Goal: Task Accomplishment & Management: Use online tool/utility

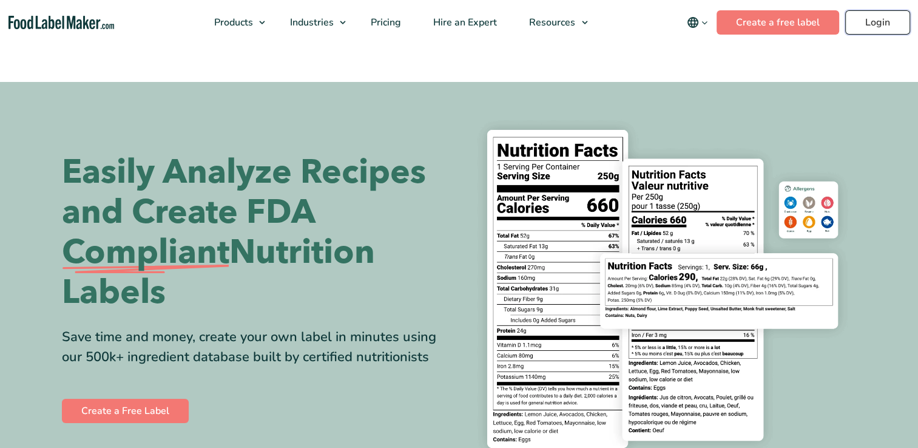
click at [865, 28] on link "Login" at bounding box center [877, 22] width 65 height 24
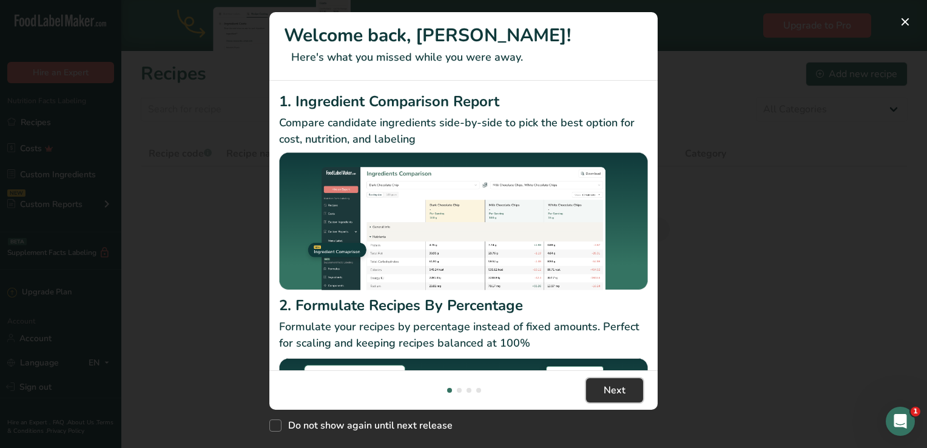
click at [612, 386] on span "Next" at bounding box center [615, 390] width 22 height 15
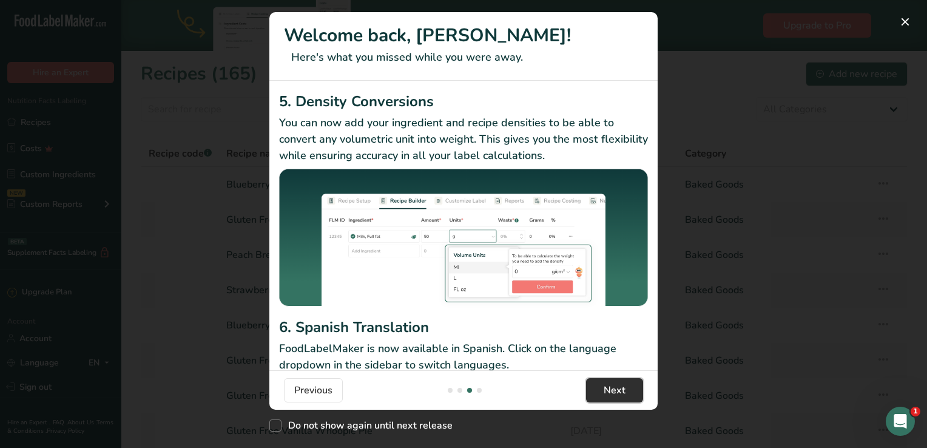
click at [612, 386] on span "Next" at bounding box center [615, 390] width 22 height 15
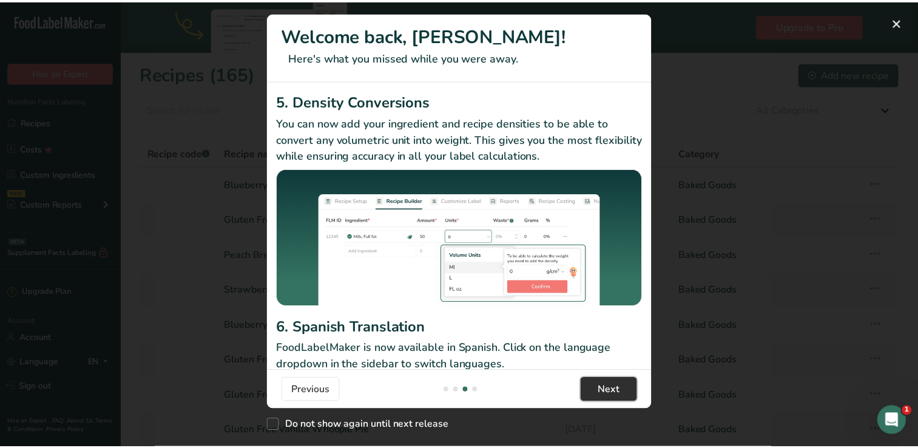
scroll to position [0, 1165]
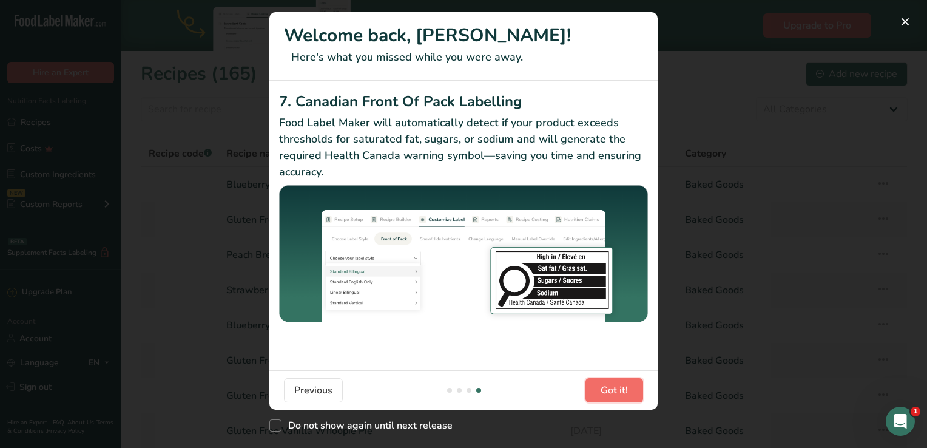
click at [612, 386] on span "Got it!" at bounding box center [614, 390] width 27 height 15
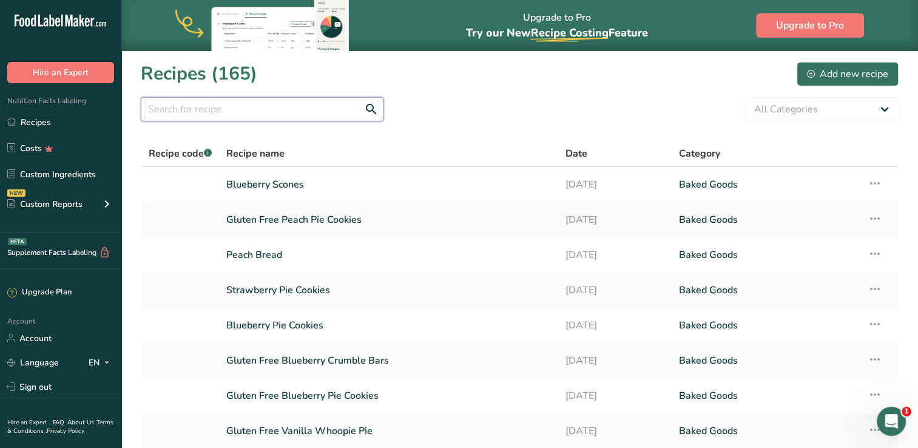
click at [206, 111] on input "text" at bounding box center [262, 109] width 243 height 24
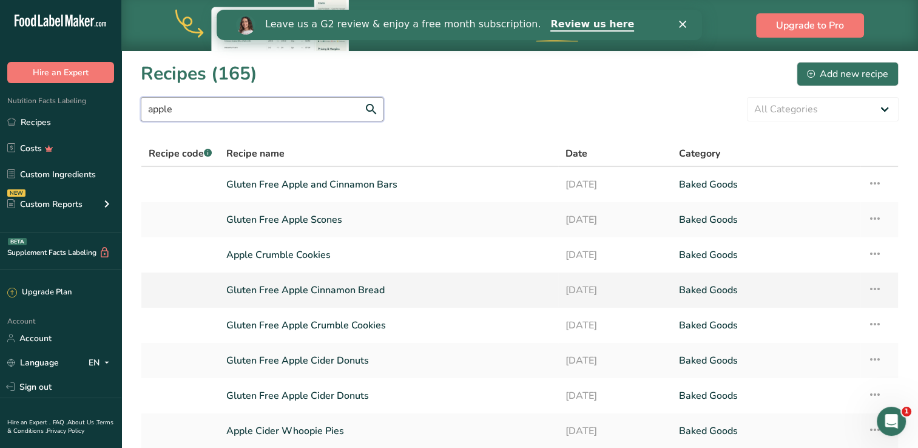
type input "apple"
click at [349, 291] on link "Gluten Free Apple Cinnamon Bread" at bounding box center [388, 289] width 325 height 25
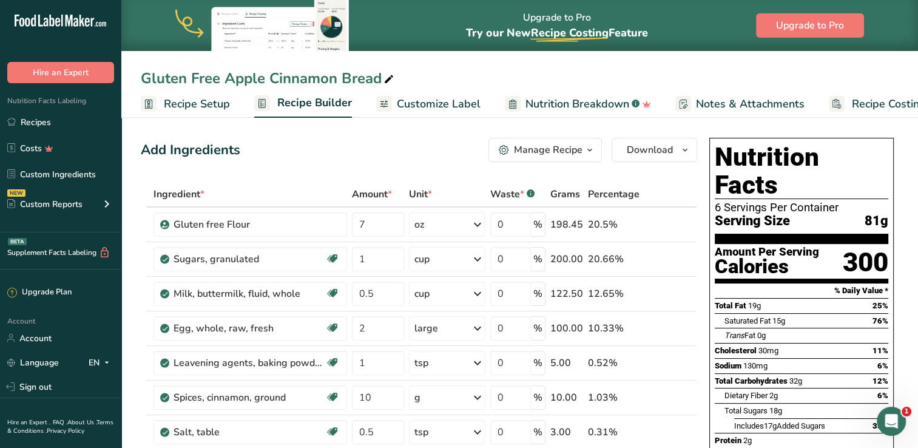
click at [592, 149] on icon "button" at bounding box center [590, 150] width 10 height 15
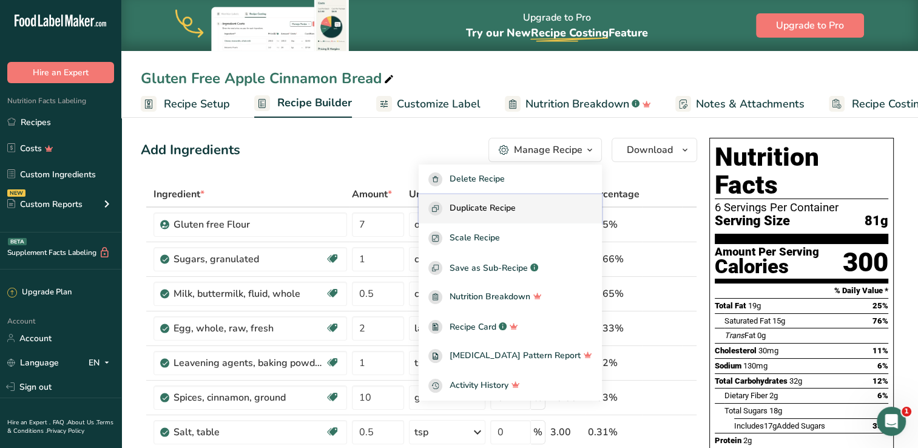
click at [499, 207] on span "Duplicate Recipe" at bounding box center [483, 208] width 66 height 14
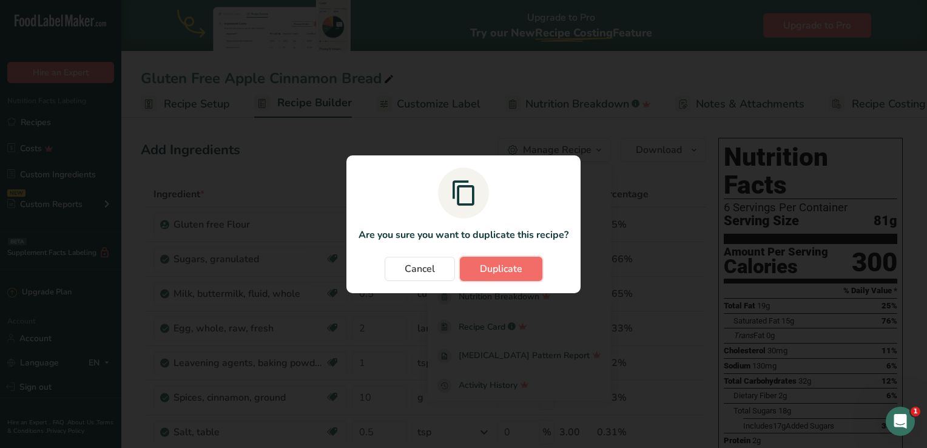
click at [476, 268] on button "Duplicate" at bounding box center [501, 269] width 83 height 24
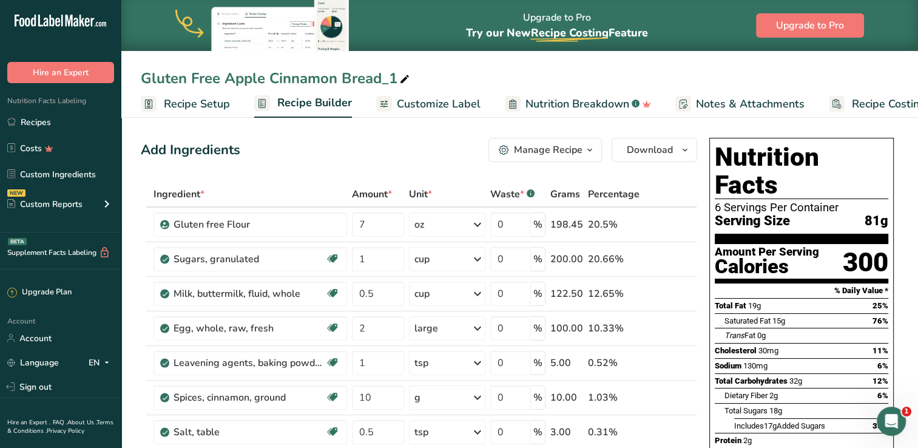
click at [221, 84] on div "Gluten Free Apple Cinnamon Bread_1" at bounding box center [276, 78] width 271 height 22
click at [218, 78] on input "Gluten Free Apple Cinnamon Bread" at bounding box center [520, 78] width 758 height 22
type input "Apple Cinnamon Bread"
click at [447, 98] on span "Customize Label" at bounding box center [439, 104] width 84 height 16
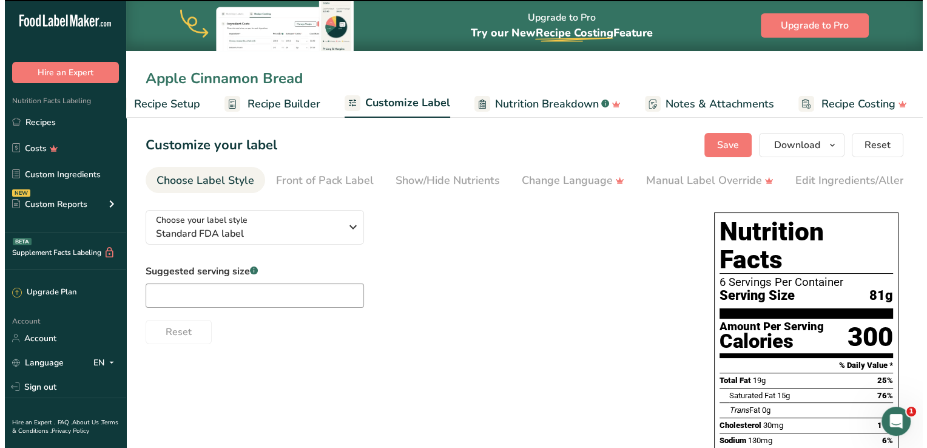
scroll to position [0, 38]
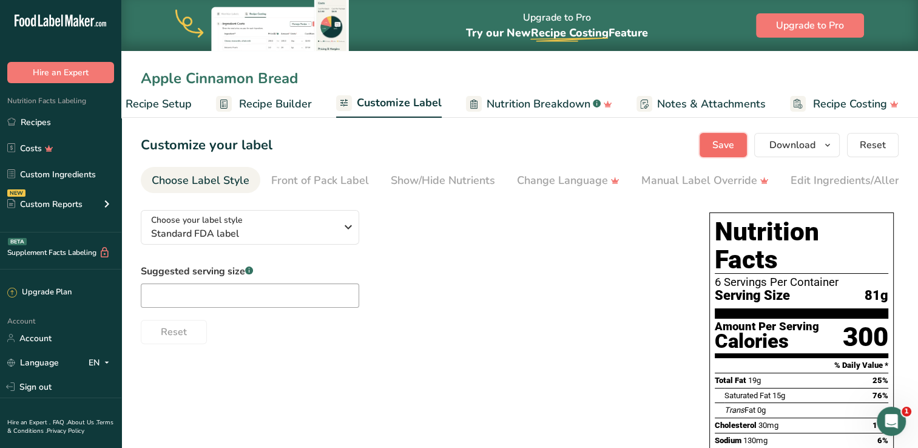
click at [731, 146] on span "Save" at bounding box center [723, 145] width 22 height 15
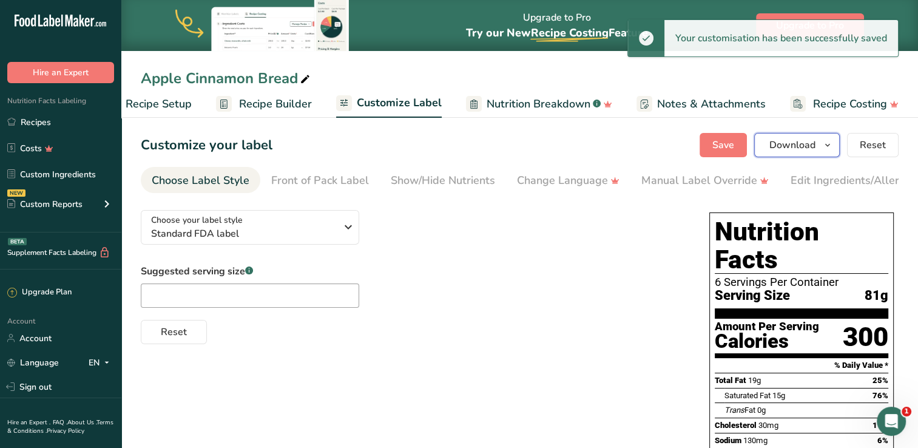
click at [774, 143] on span "Download" at bounding box center [792, 145] width 46 height 15
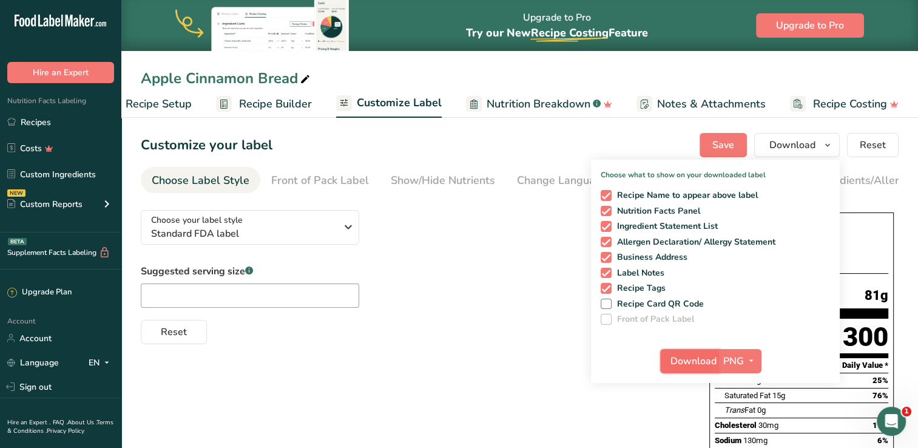
click at [686, 359] on span "Download" at bounding box center [693, 361] width 46 height 15
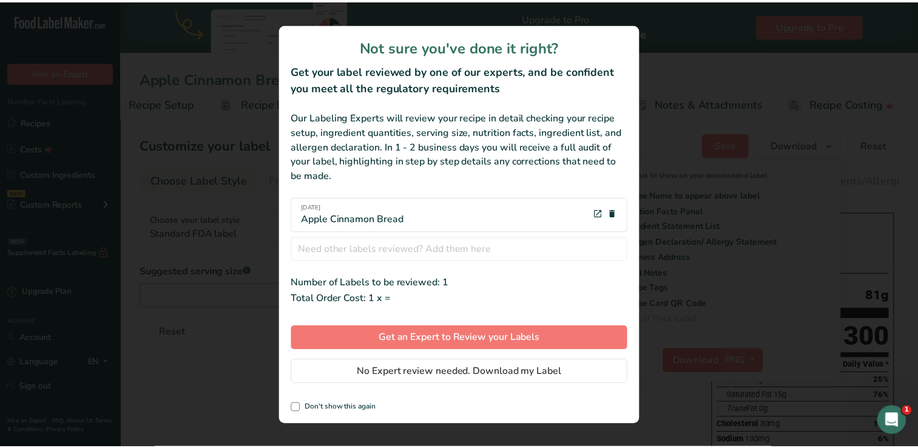
scroll to position [0, 29]
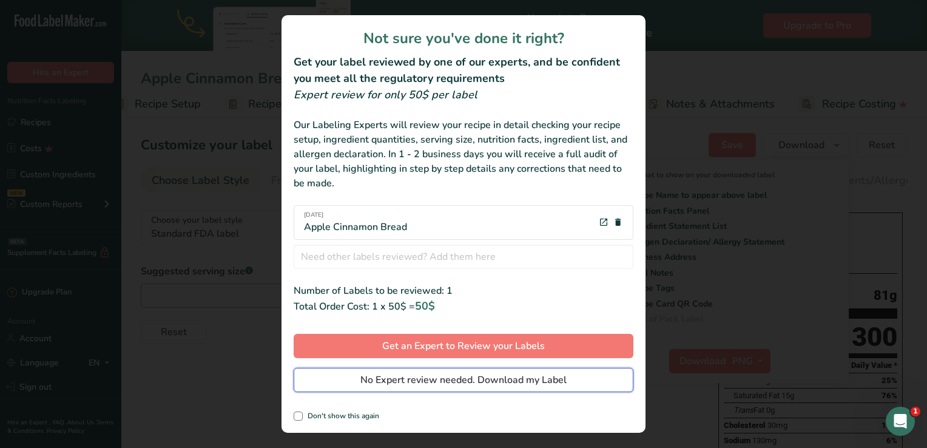
click at [442, 379] on span "No Expert review needed. Download my Label" at bounding box center [463, 380] width 206 height 15
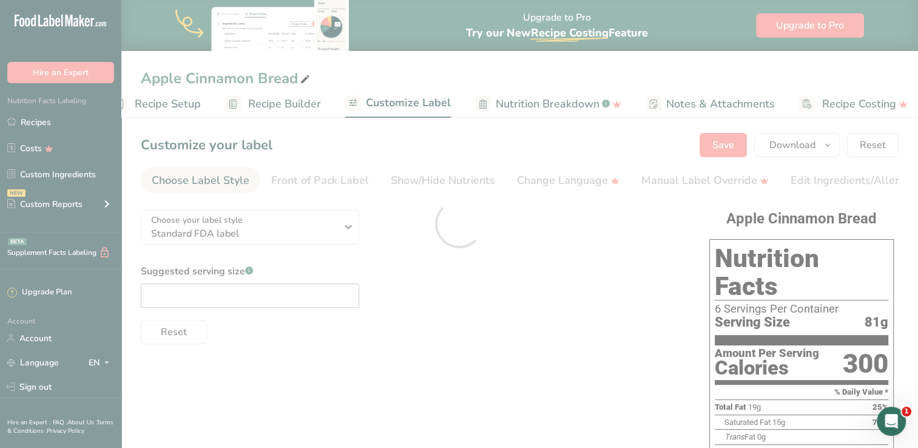
scroll to position [0, 0]
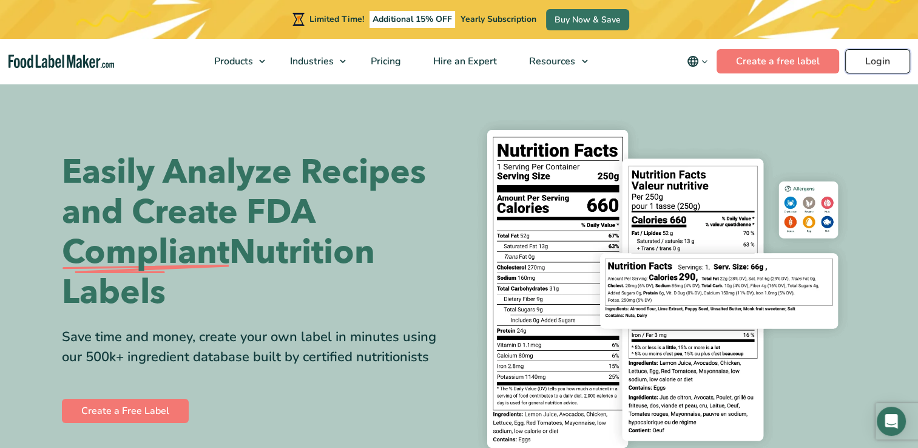
click at [881, 58] on link "Login" at bounding box center [877, 61] width 65 height 24
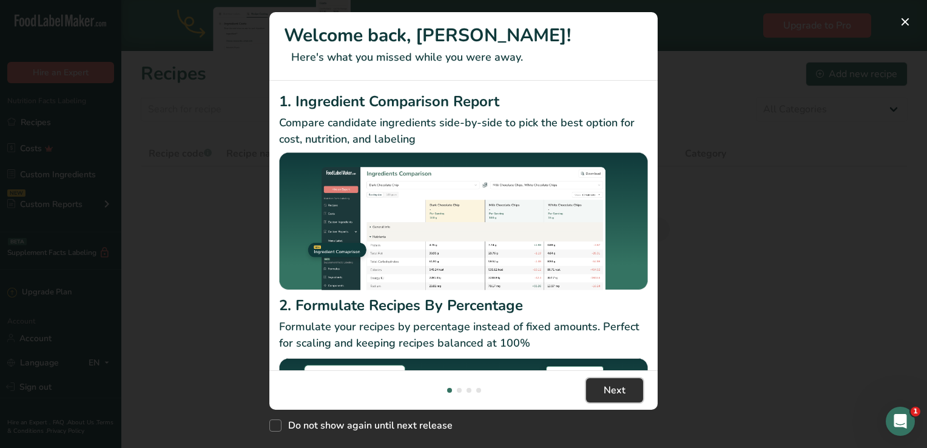
click at [614, 392] on span "Next" at bounding box center [615, 390] width 22 height 15
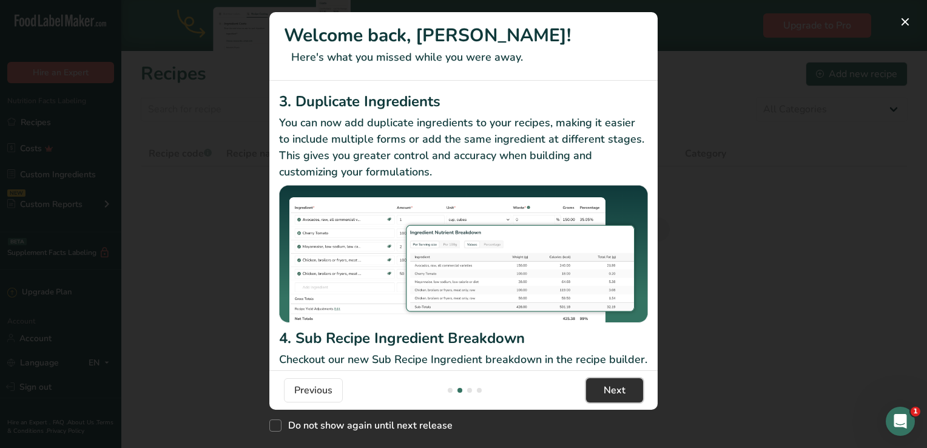
click at [614, 392] on span "Next" at bounding box center [615, 390] width 22 height 15
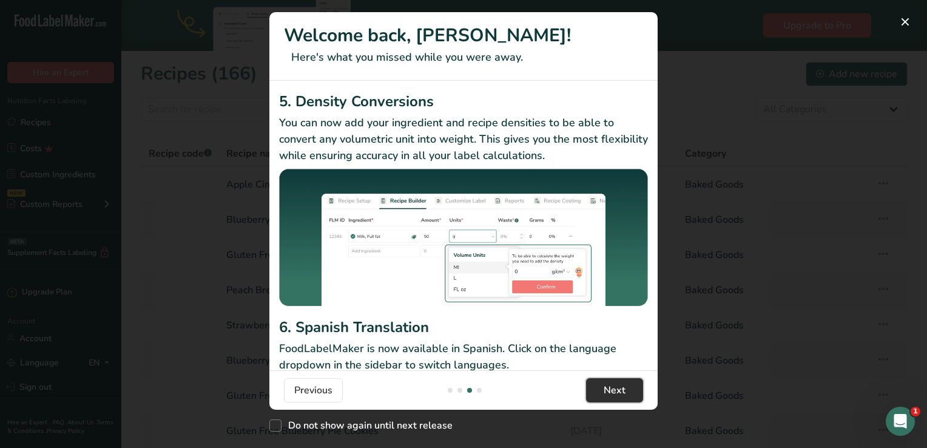
click at [614, 392] on span "Next" at bounding box center [615, 390] width 22 height 15
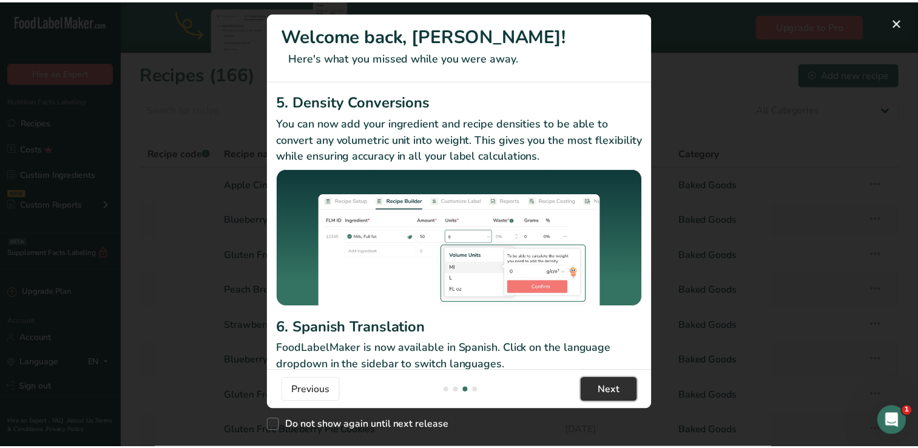
scroll to position [0, 1165]
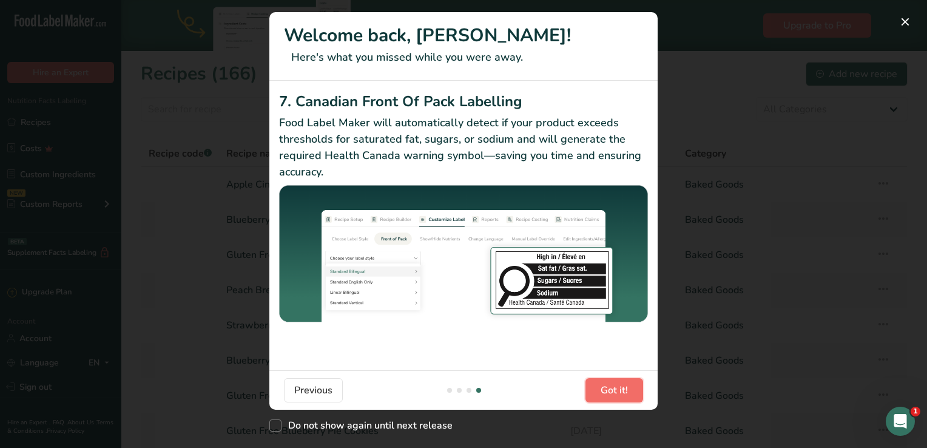
click at [614, 392] on span "Got it!" at bounding box center [614, 390] width 27 height 15
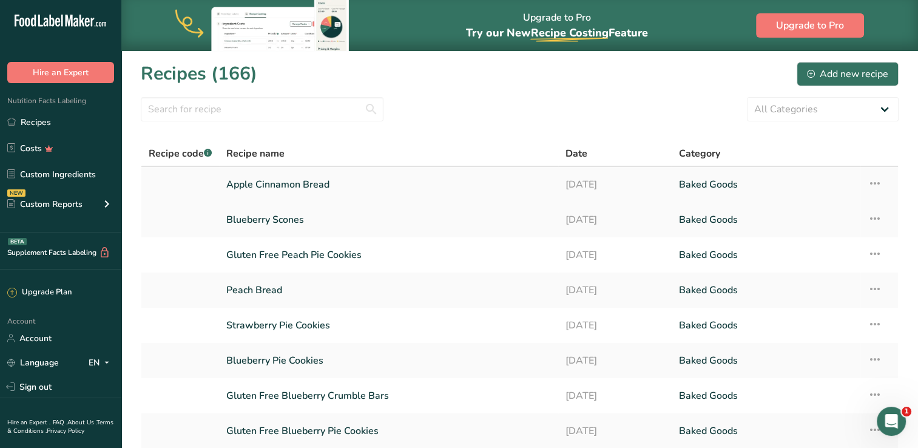
click at [279, 182] on link "Apple Cinnamon Bread" at bounding box center [388, 184] width 325 height 25
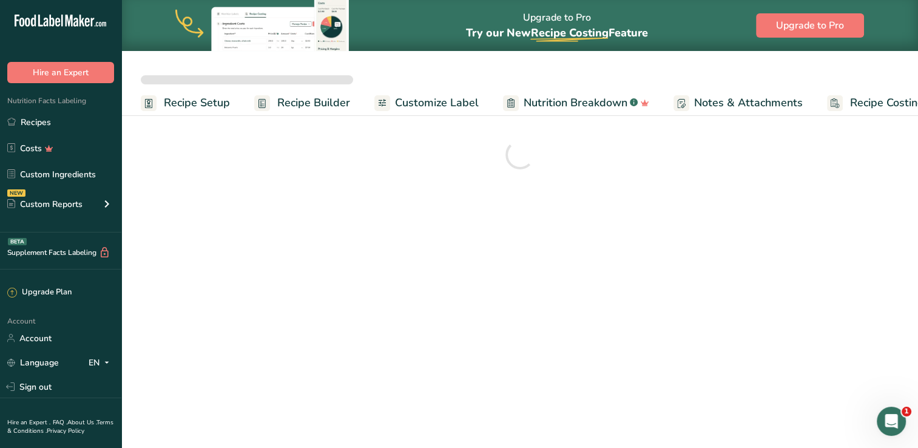
click at [279, 182] on section at bounding box center [519, 154] width 797 height 83
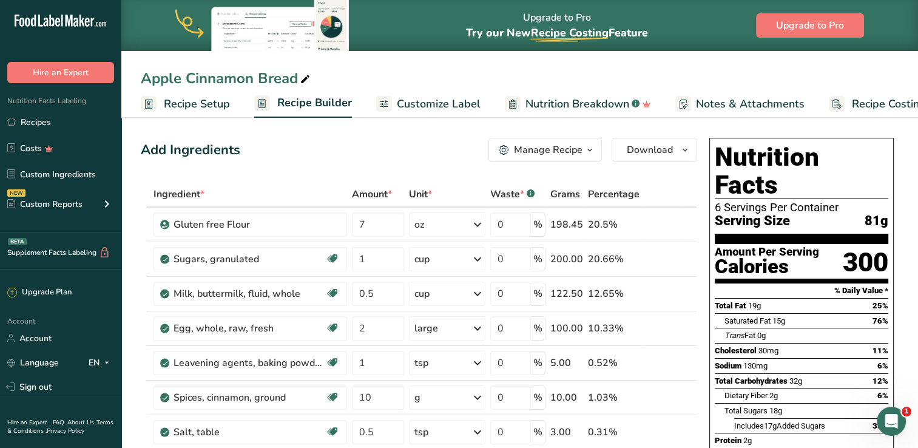
click at [143, 80] on div "Apple Cinnamon Bread" at bounding box center [227, 78] width 172 height 22
click at [140, 80] on div "Apple Cinnamon Bread" at bounding box center [519, 78] width 797 height 22
click at [143, 81] on div "Apple Cinnamon Bread" at bounding box center [227, 78] width 172 height 22
click at [316, 79] on input "Apple Cinnamon Bread" at bounding box center [520, 78] width 758 height 22
click at [290, 81] on input "Apple Cinnamon Bread" at bounding box center [520, 78] width 758 height 22
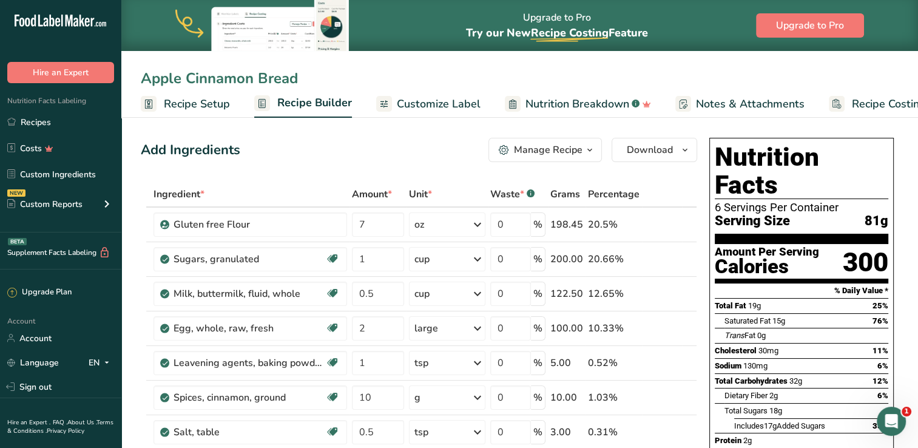
click at [138, 78] on div "Apple Cinnamon Bread" at bounding box center [519, 78] width 797 height 22
click at [306, 79] on icon at bounding box center [305, 79] width 11 height 17
click at [143, 79] on input "Apple Cinnamon Bread" at bounding box center [520, 78] width 758 height 22
type input "Small Apple Cinnamon Bread"
click at [442, 103] on span "Customize Label" at bounding box center [439, 104] width 84 height 16
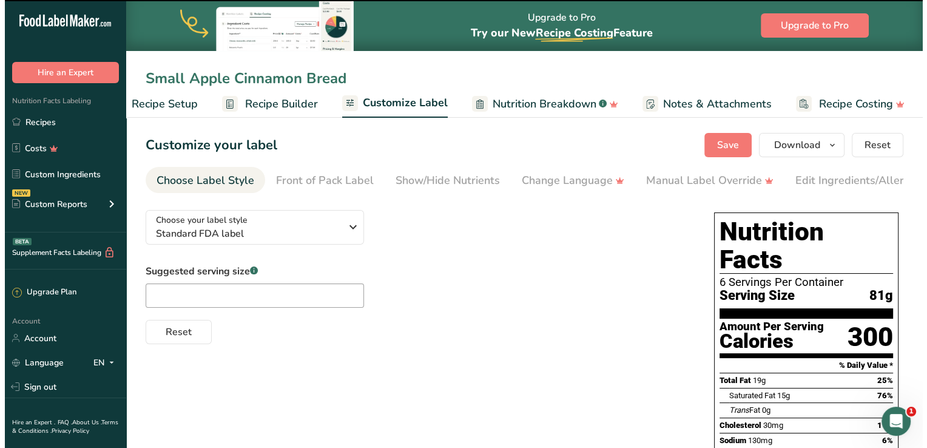
scroll to position [0, 38]
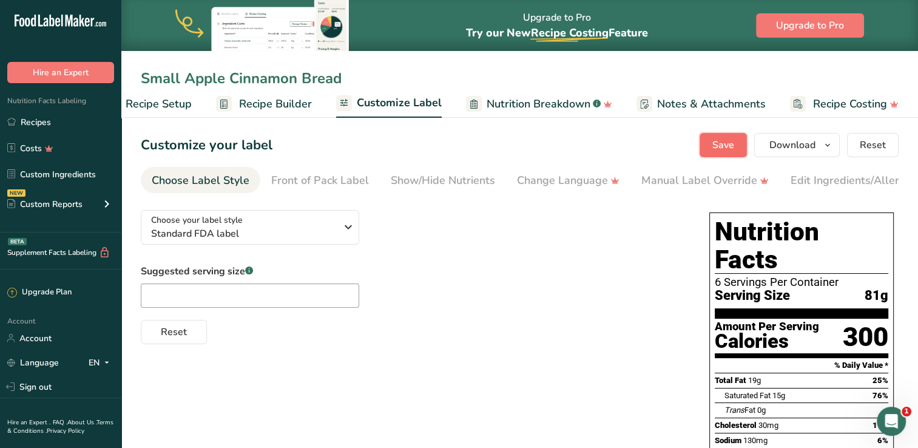
click at [721, 147] on span "Save" at bounding box center [723, 145] width 22 height 15
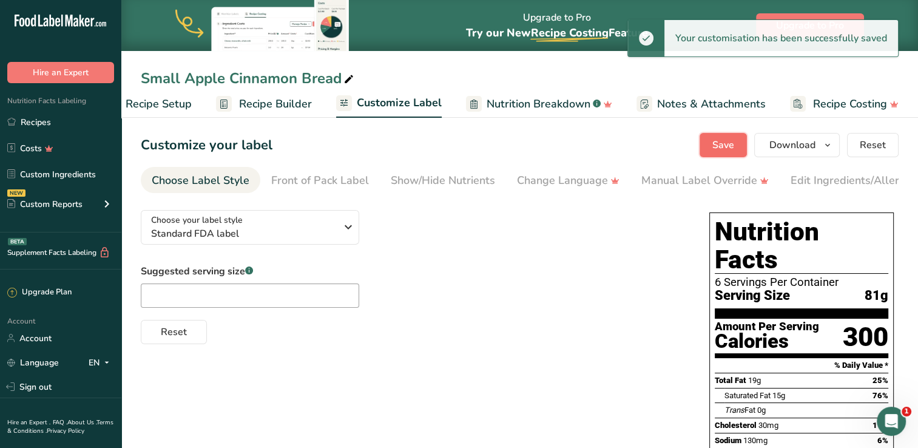
click at [724, 147] on span "Save" at bounding box center [723, 145] width 22 height 15
click at [779, 147] on span "Download" at bounding box center [792, 145] width 46 height 15
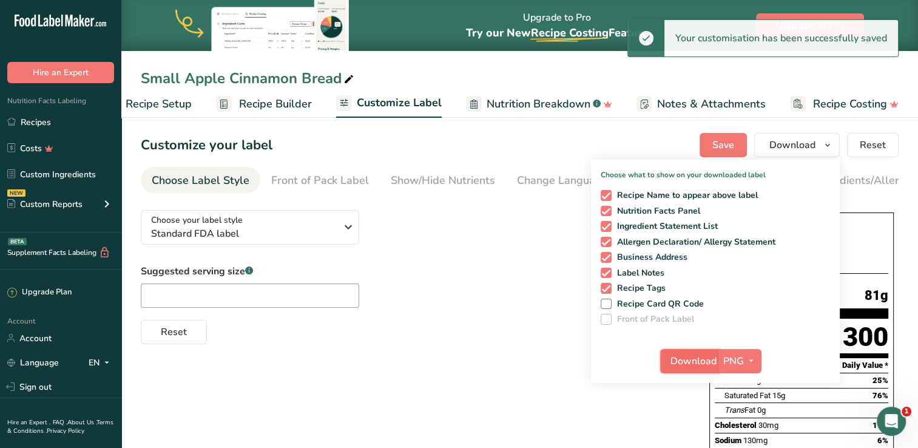
click at [694, 364] on span "Download" at bounding box center [693, 361] width 46 height 15
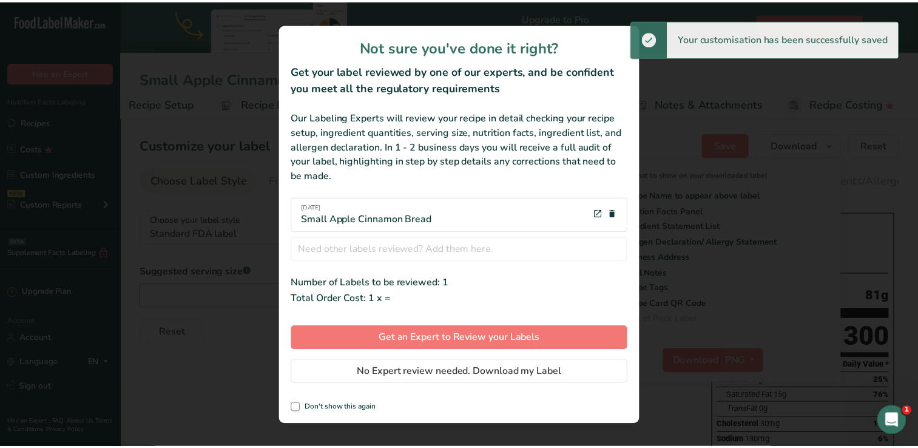
scroll to position [0, 29]
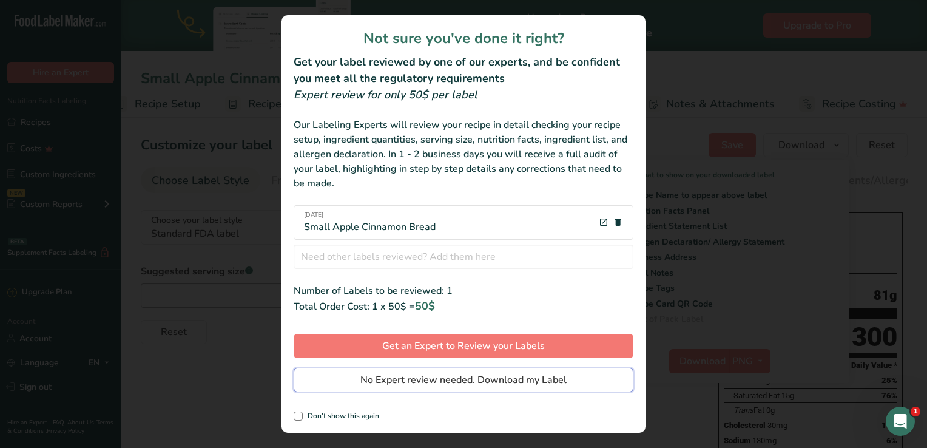
click at [454, 373] on span "No Expert review needed. Download my Label" at bounding box center [463, 380] width 206 height 15
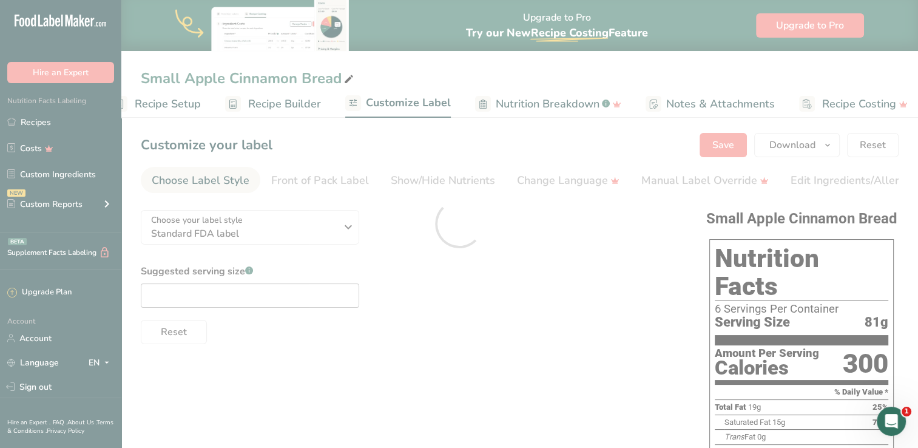
scroll to position [0, 0]
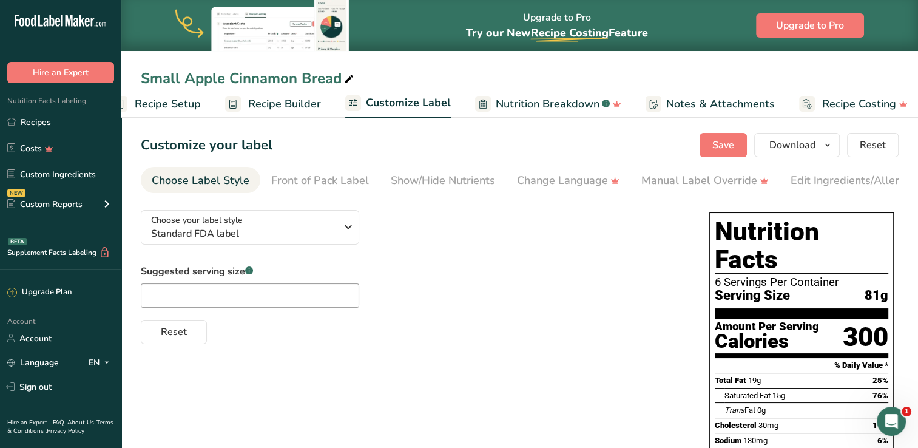
click at [377, 81] on div "Small Apple Cinnamon Bread" at bounding box center [519, 78] width 797 height 22
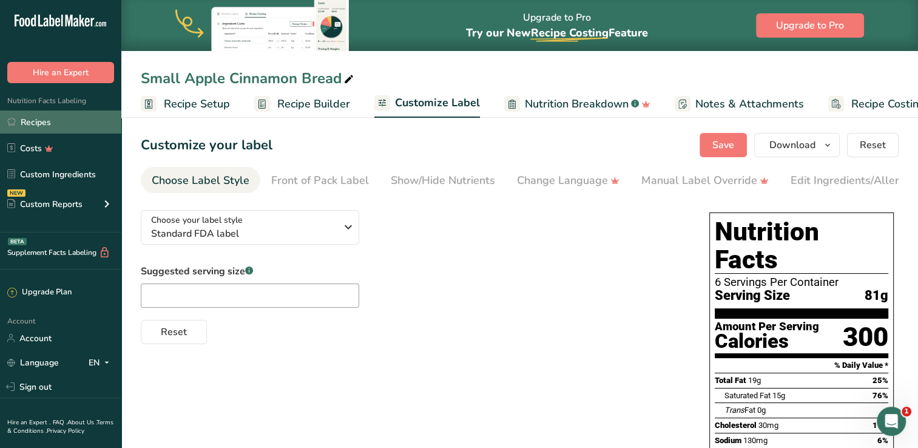
click at [36, 127] on link "Recipes" at bounding box center [60, 121] width 121 height 23
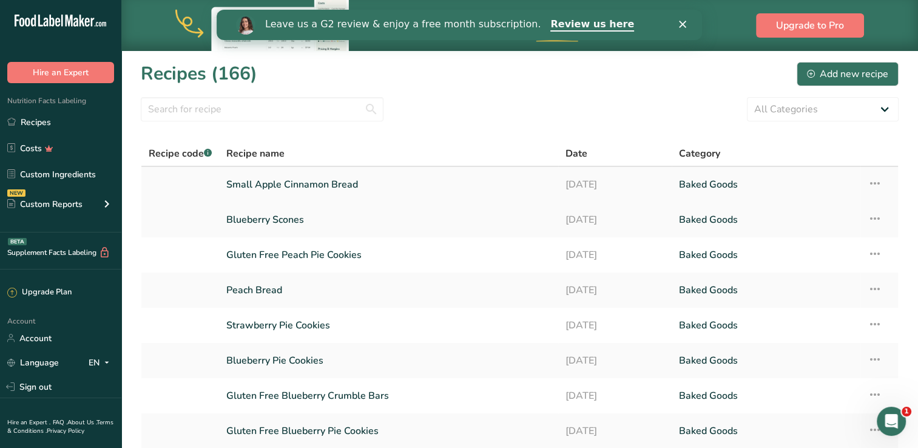
click at [274, 182] on link "Small Apple Cinnamon Bread" at bounding box center [388, 184] width 325 height 25
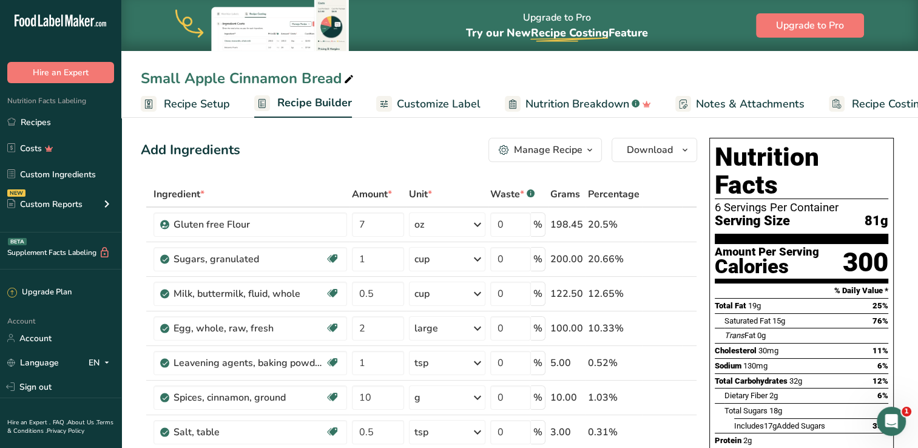
click at [590, 150] on icon "button" at bounding box center [590, 150] width 10 height 15
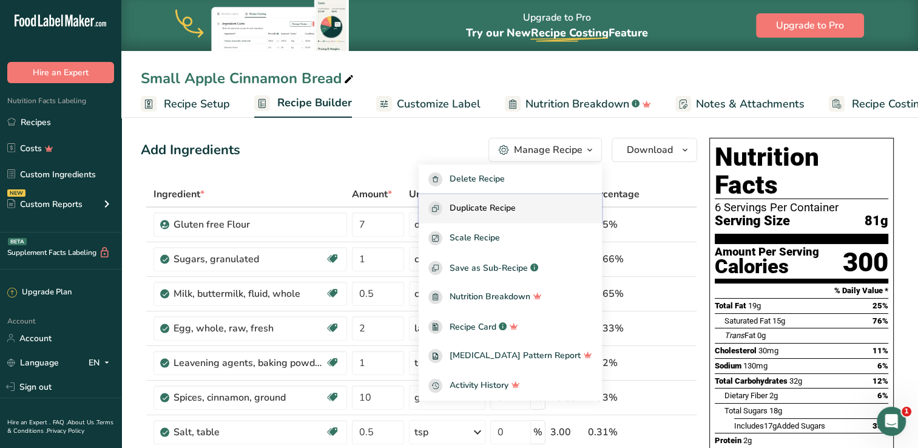
click at [504, 207] on span "Duplicate Recipe" at bounding box center [483, 208] width 66 height 14
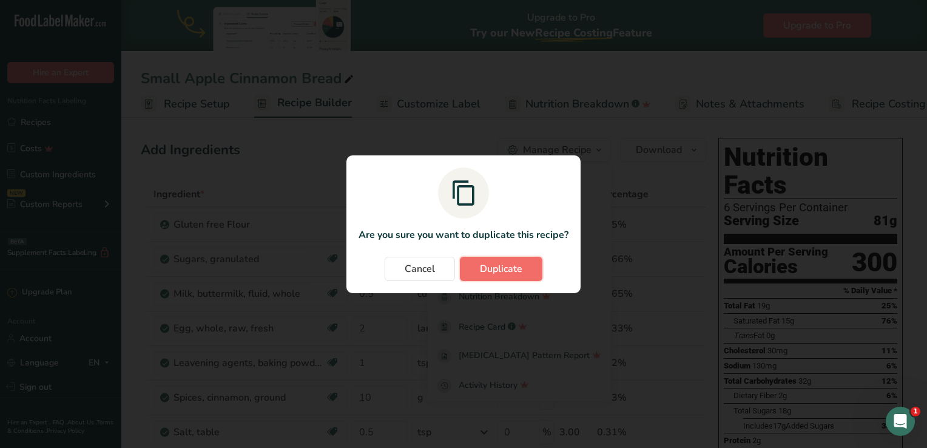
click at [504, 274] on span "Duplicate" at bounding box center [501, 269] width 42 height 15
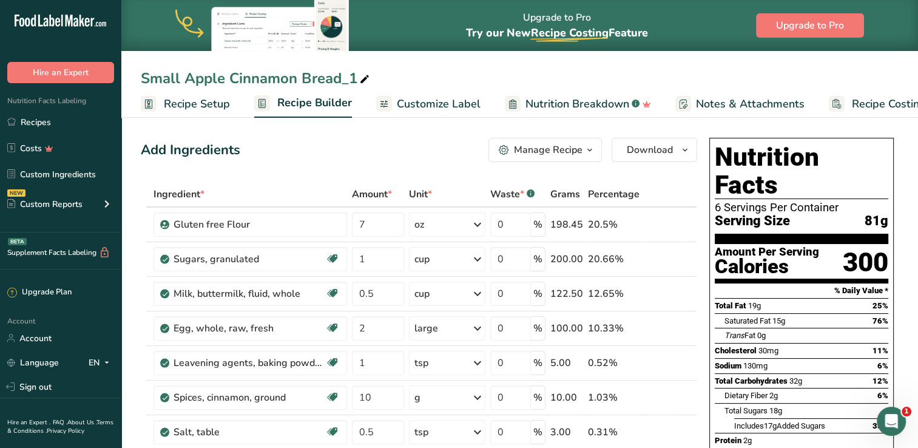
click at [370, 79] on span at bounding box center [364, 79] width 15 height 15
click at [182, 79] on input "Small Apple Cinnamon Bread" at bounding box center [520, 78] width 758 height 22
type input "Medium Apple Cinnamon Bread"
click at [184, 103] on span "Recipe Setup" at bounding box center [197, 104] width 66 height 16
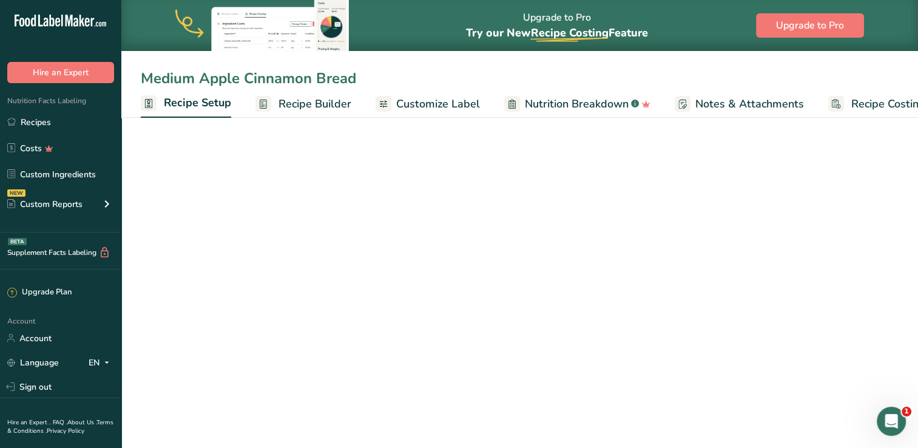
scroll to position [0, 4]
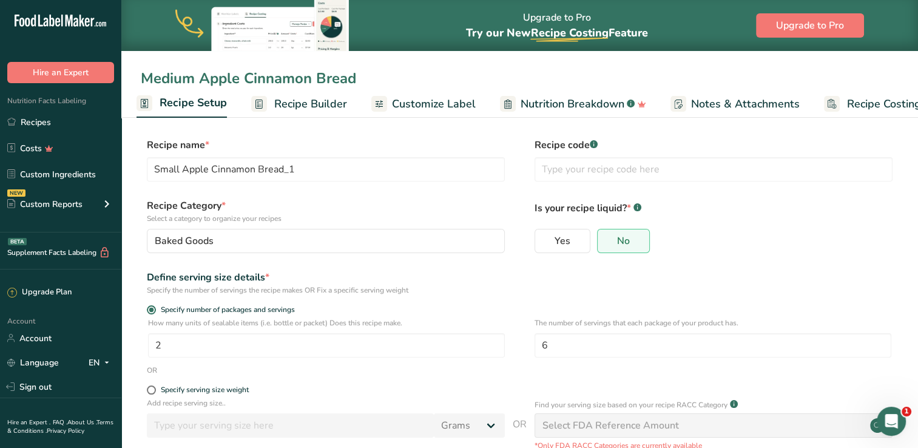
type input "Medium Apple Cinnamon Bread"
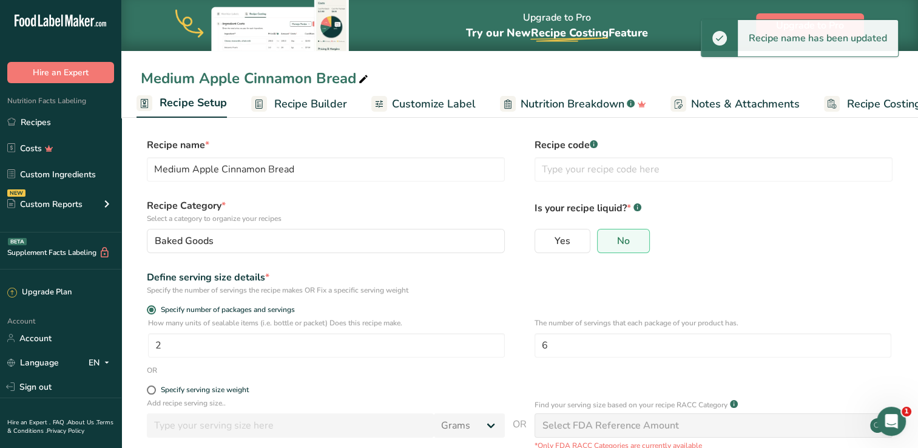
click at [184, 103] on span "Recipe Setup" at bounding box center [193, 103] width 67 height 16
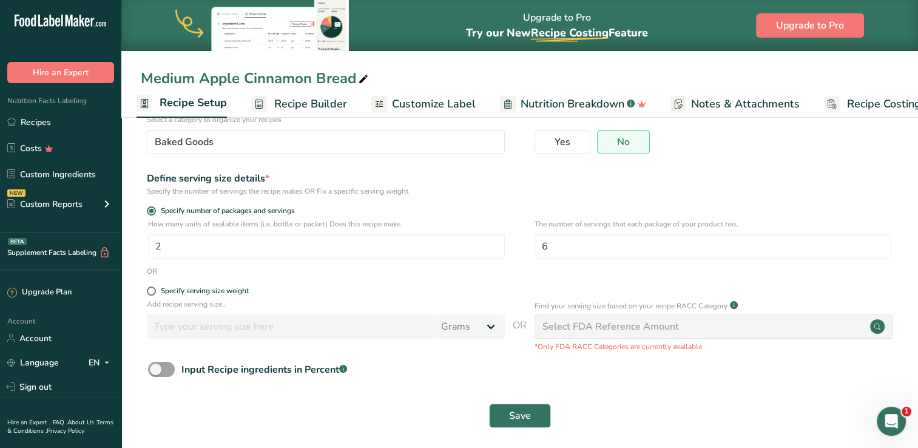
scroll to position [100, 0]
click at [560, 249] on input "6" at bounding box center [713, 246] width 357 height 24
type input "12"
click at [170, 246] on input "2" at bounding box center [326, 246] width 357 height 24
type input "1"
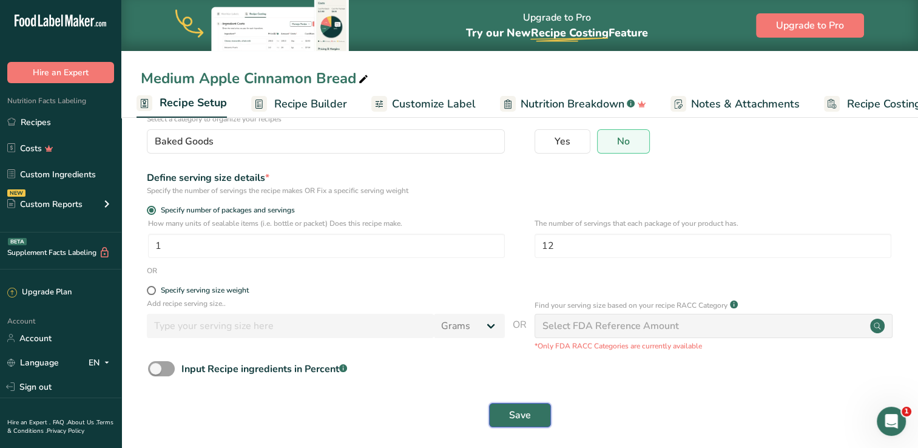
click at [519, 414] on span "Save" at bounding box center [520, 415] width 22 height 15
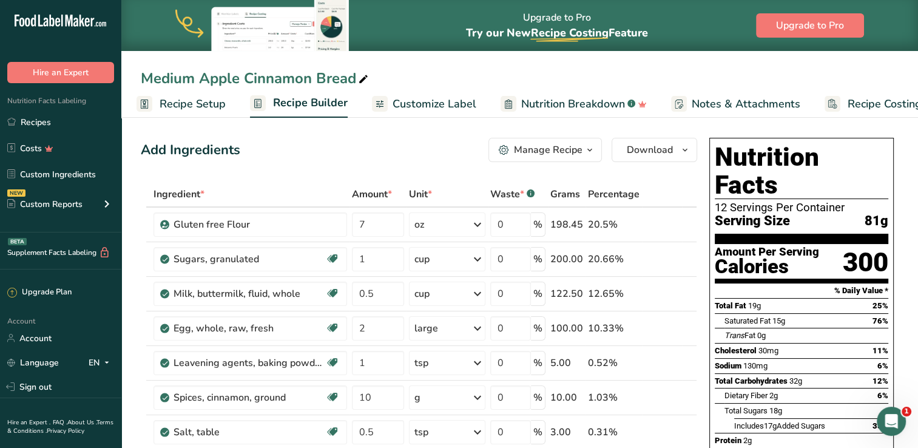
click at [408, 107] on span "Customize Label" at bounding box center [435, 104] width 84 height 16
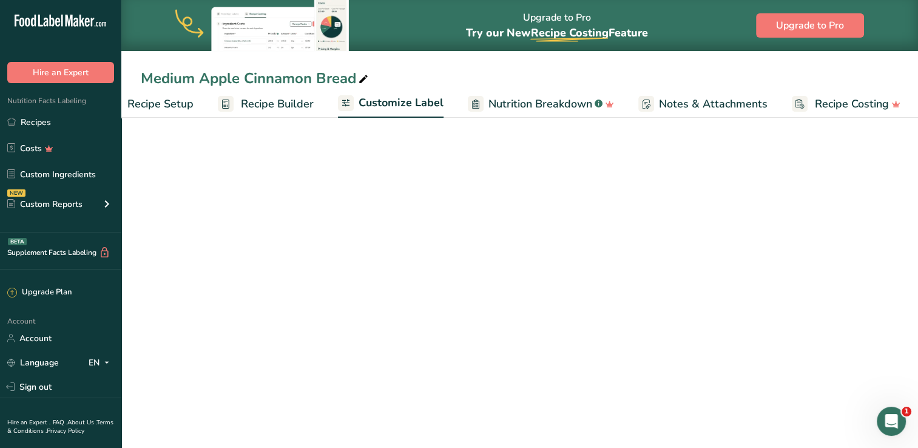
scroll to position [0, 38]
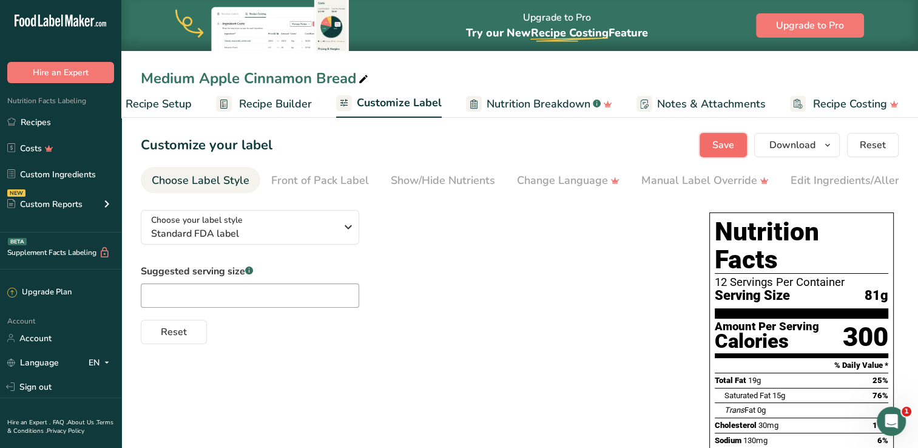
click at [720, 154] on button "Save" at bounding box center [723, 145] width 47 height 24
click at [781, 154] on button "Download" at bounding box center [797, 145] width 86 height 24
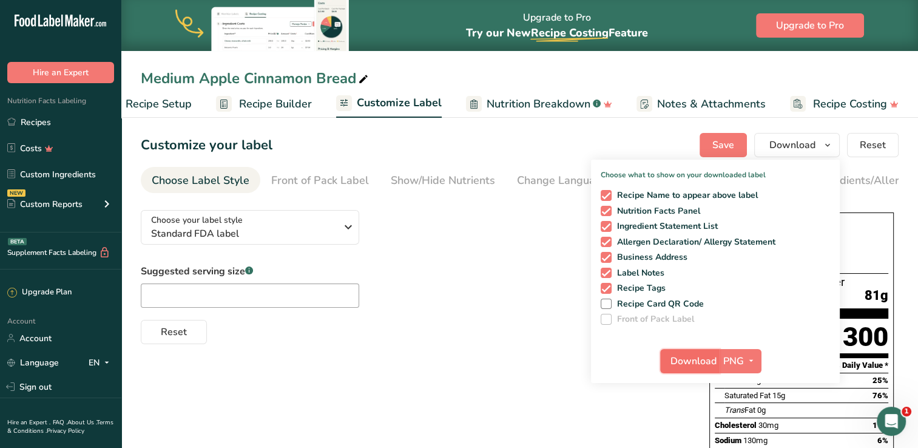
click at [683, 362] on span "Download" at bounding box center [693, 361] width 46 height 15
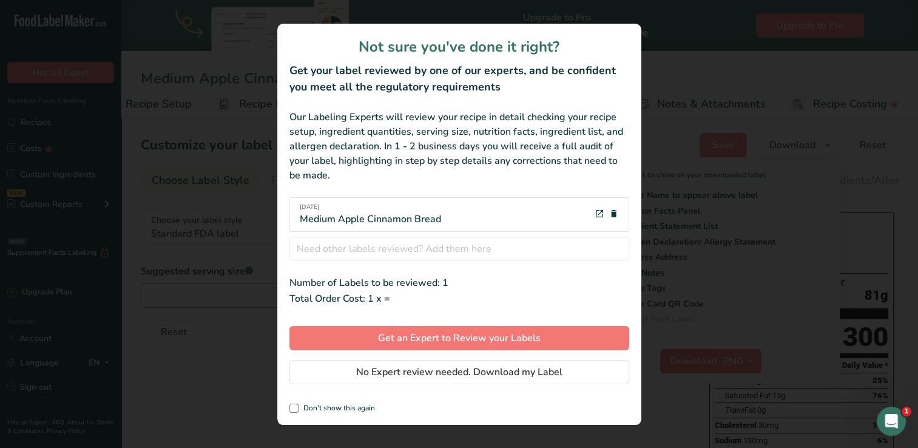
scroll to position [0, 29]
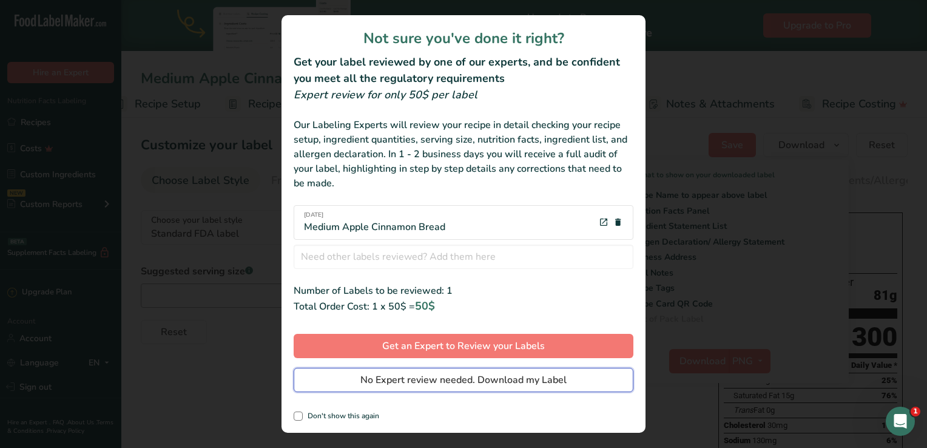
click at [454, 377] on span "No Expert review needed. Download my Label" at bounding box center [463, 380] width 206 height 15
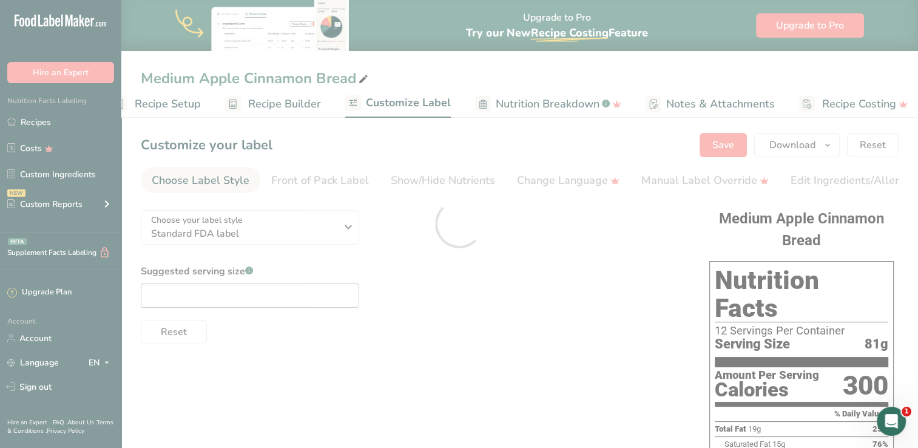
scroll to position [0, 0]
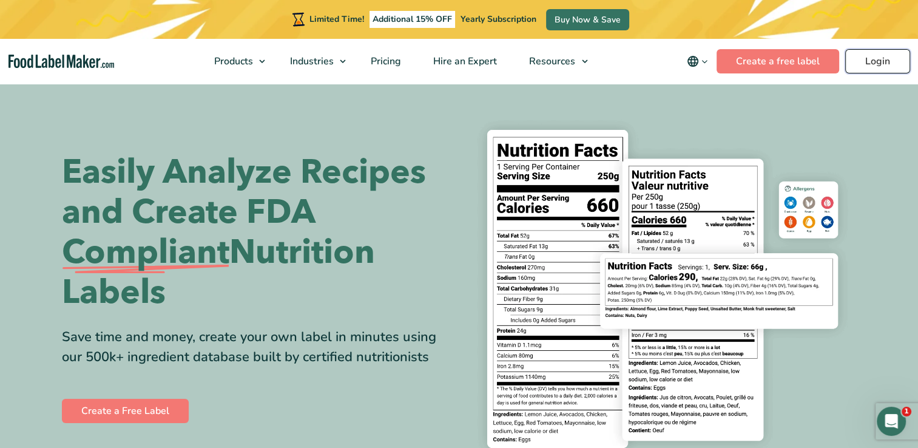
click at [858, 62] on link "Login" at bounding box center [877, 61] width 65 height 24
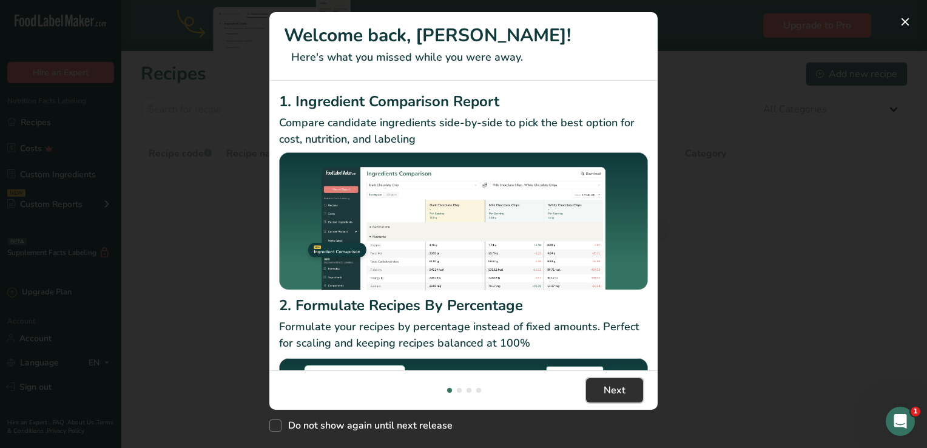
click at [610, 391] on span "Next" at bounding box center [615, 390] width 22 height 15
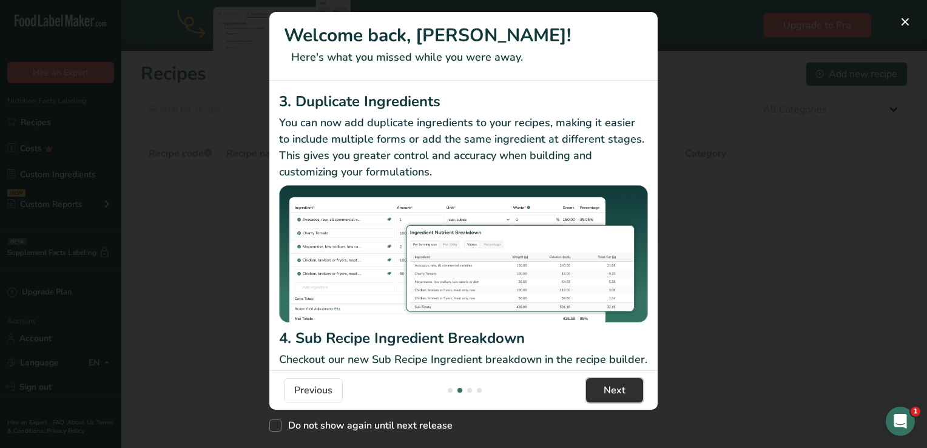
click at [610, 391] on span "Next" at bounding box center [615, 390] width 22 height 15
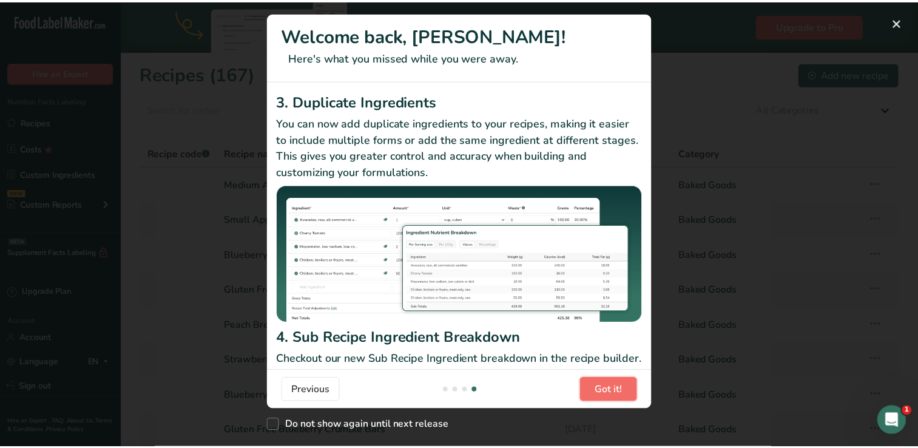
scroll to position [0, 1165]
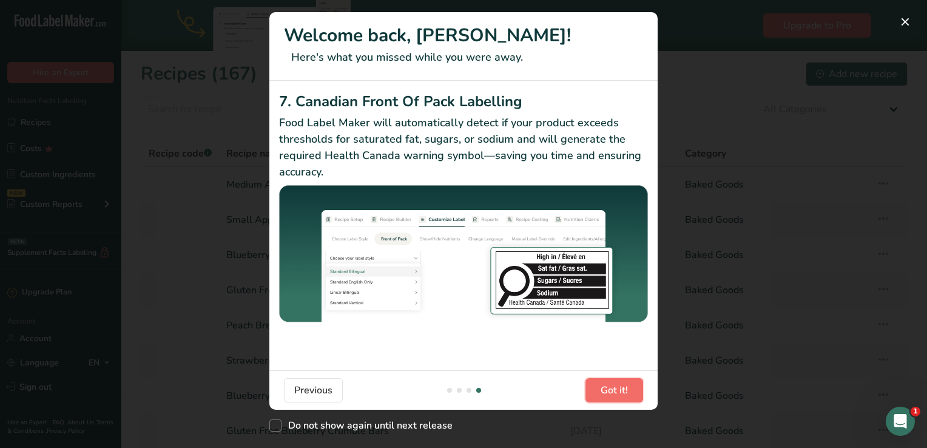
click at [610, 391] on span "Got it!" at bounding box center [614, 390] width 27 height 15
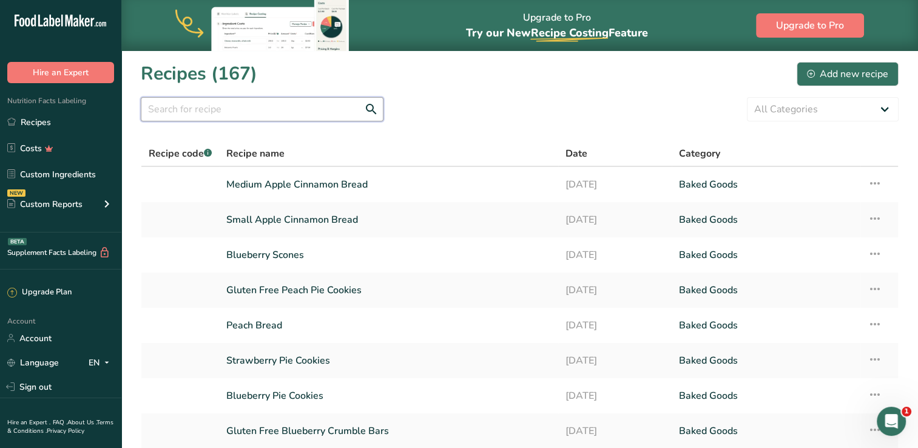
click at [218, 110] on input "text" at bounding box center [262, 109] width 243 height 24
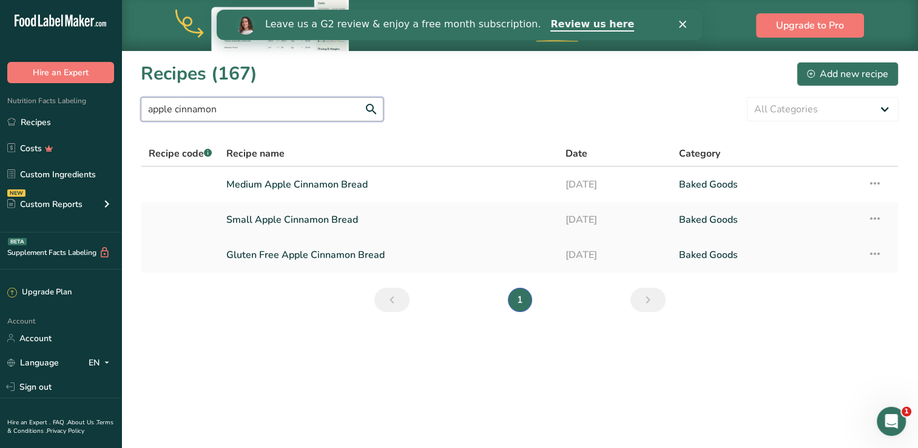
type input "apple cinnamon"
click at [296, 252] on link "Gluten Free Apple Cinnamon Bread" at bounding box center [388, 254] width 325 height 25
